Goal: Information Seeking & Learning: Learn about a topic

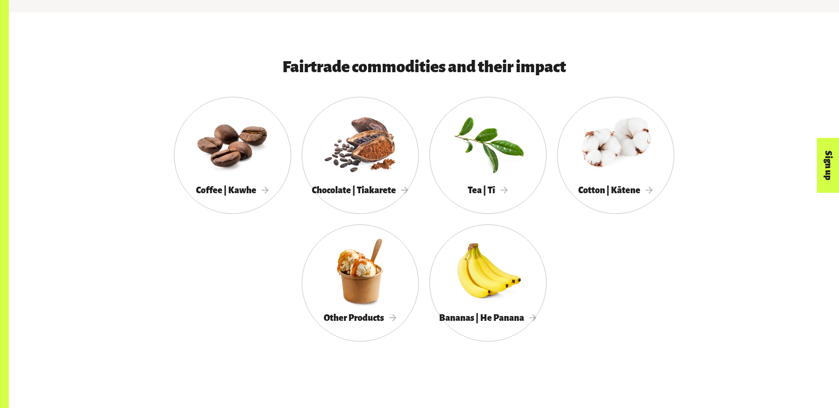
scroll to position [528, 0]
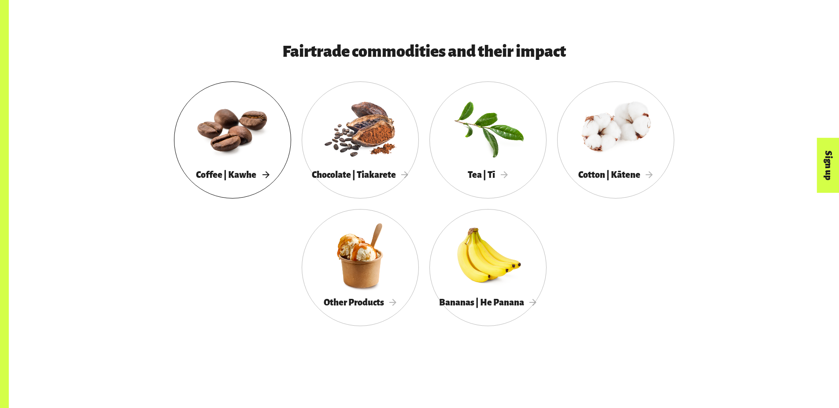
click at [248, 180] on span "Coffee | Kawhe" at bounding box center [232, 175] width 73 height 10
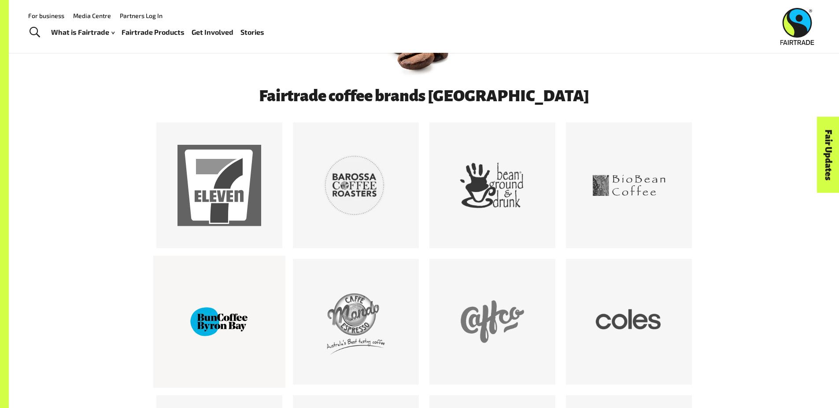
scroll to position [484, 0]
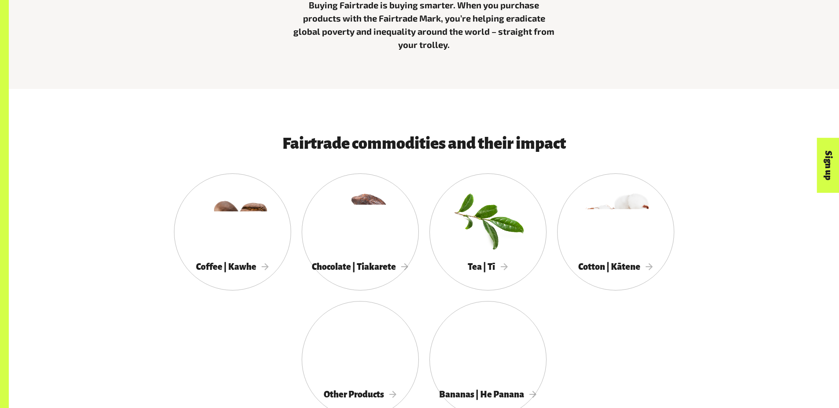
scroll to position [440, 0]
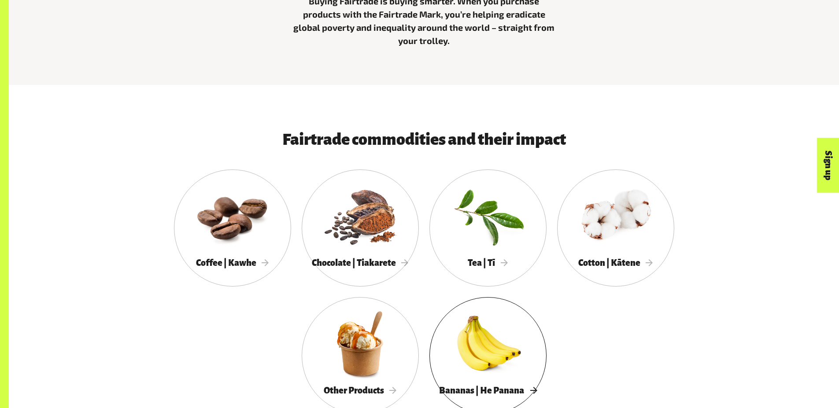
click at [500, 356] on div at bounding box center [487, 344] width 117 height 76
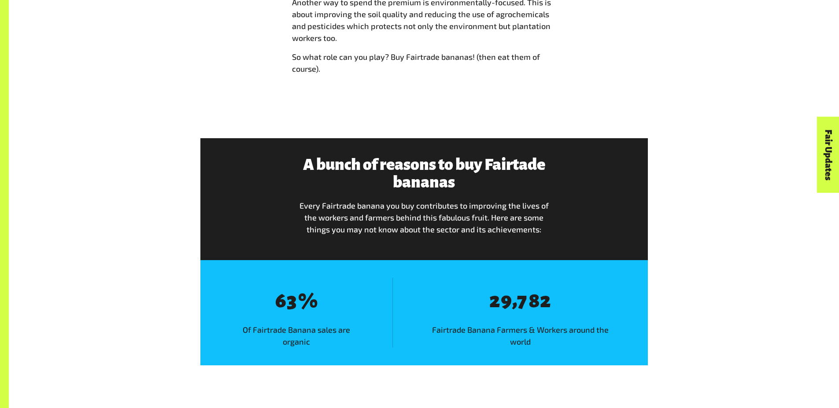
scroll to position [1145, 0]
